Goal: Task Accomplishment & Management: Manage account settings

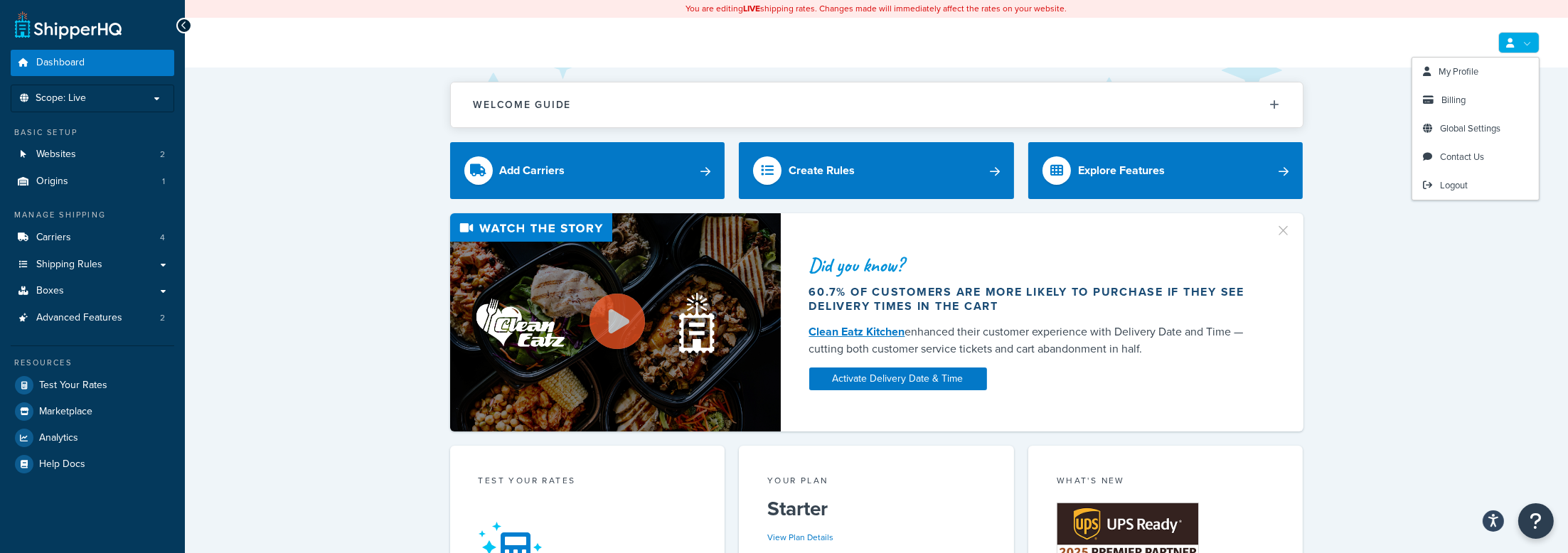
click at [1535, 49] on link at bounding box center [1519, 43] width 42 height 22
click at [1456, 101] on span "Billing" at bounding box center [1453, 100] width 24 height 14
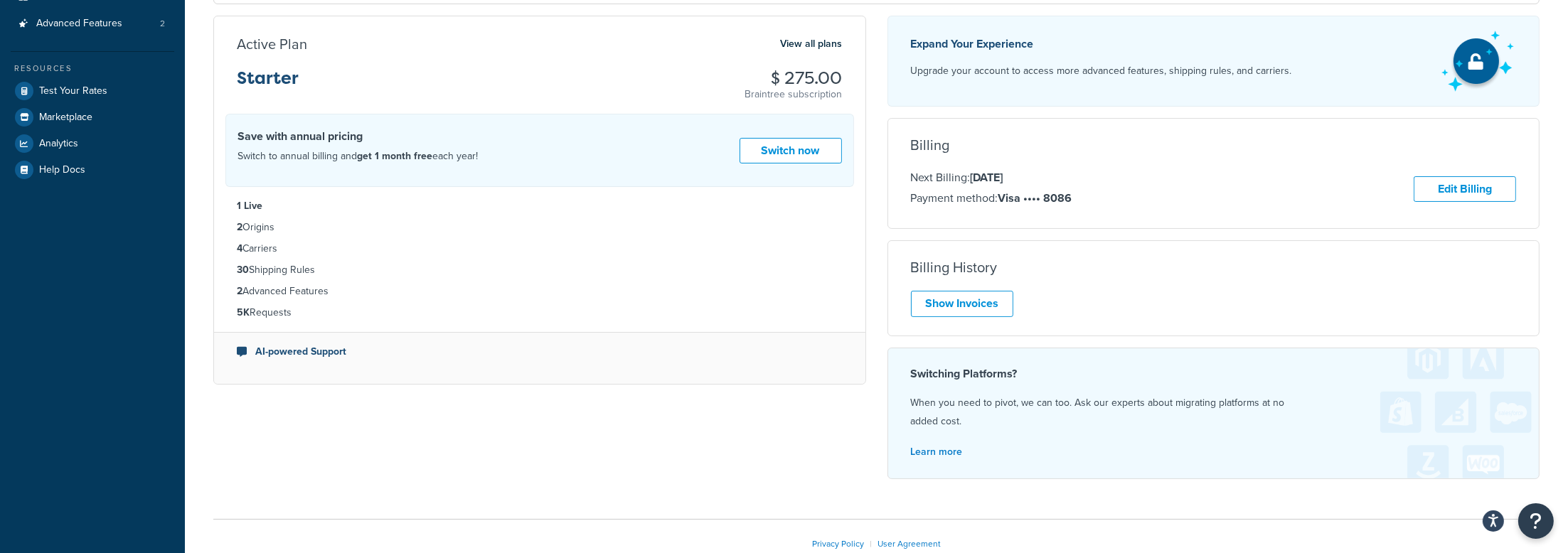
scroll to position [355, 0]
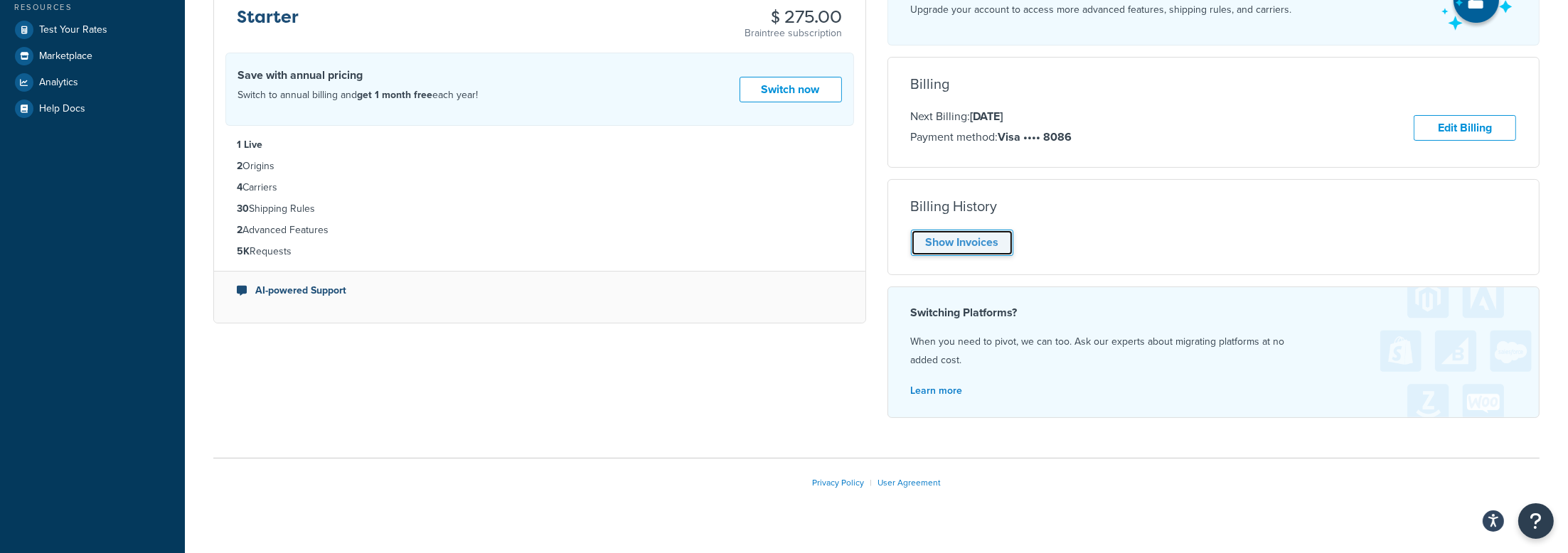
click at [919, 241] on link "Show Invoices" at bounding box center [961, 242] width 102 height 27
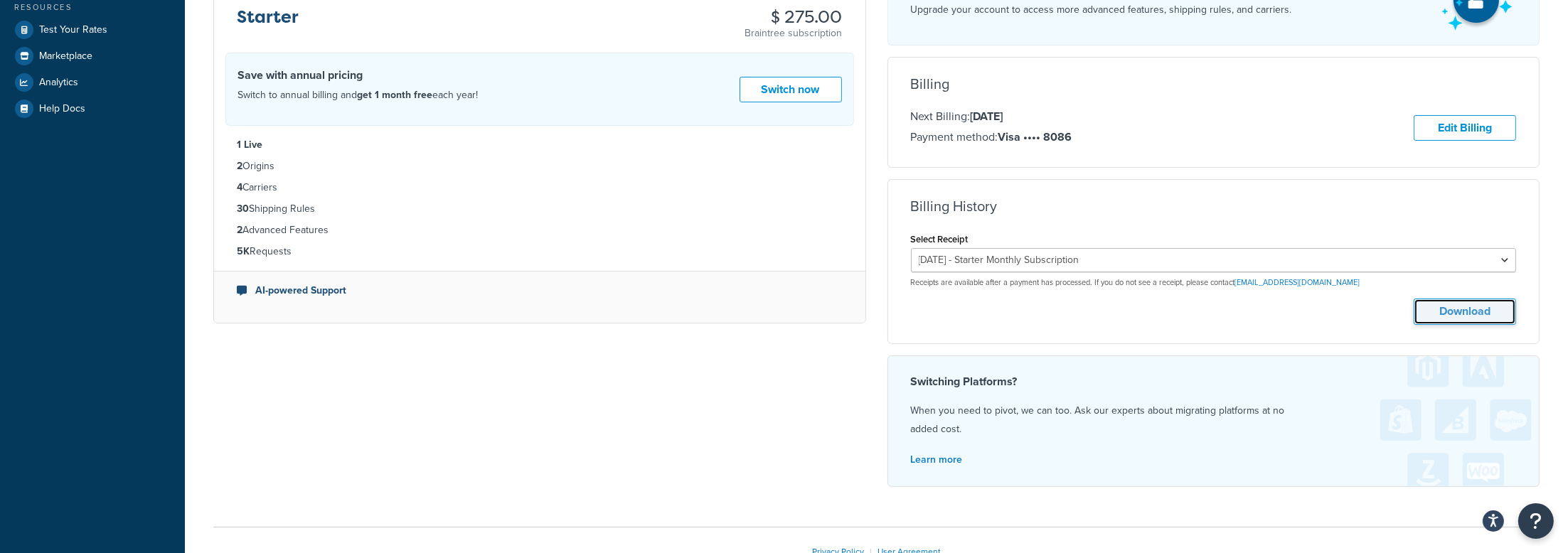
click at [1488, 317] on button "Download" at bounding box center [1464, 312] width 102 height 27
